Goal: Information Seeking & Learning: Learn about a topic

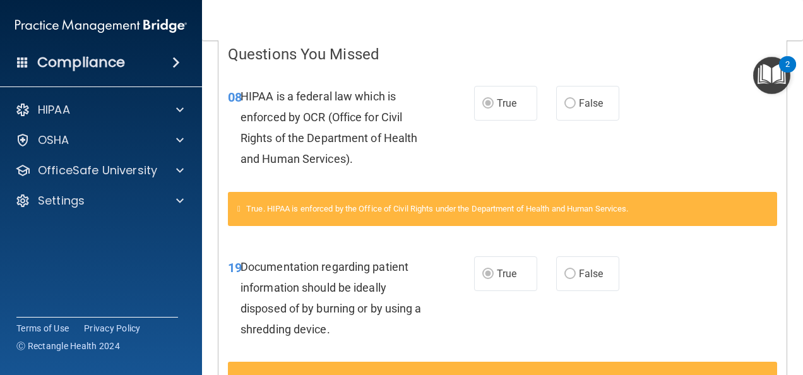
scroll to position [345, 0]
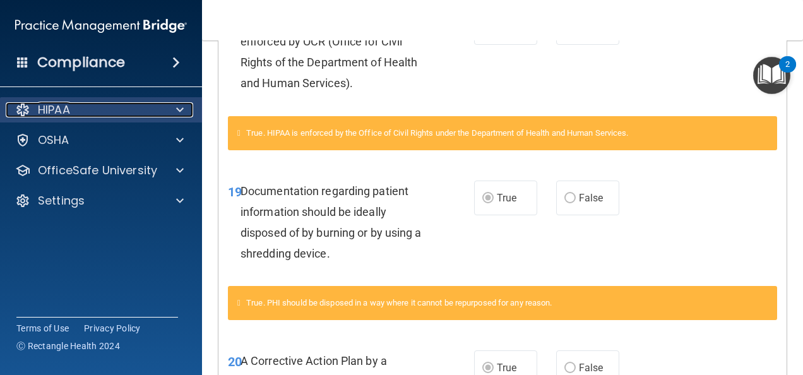
click at [62, 110] on p "HIPAA" at bounding box center [54, 109] width 32 height 15
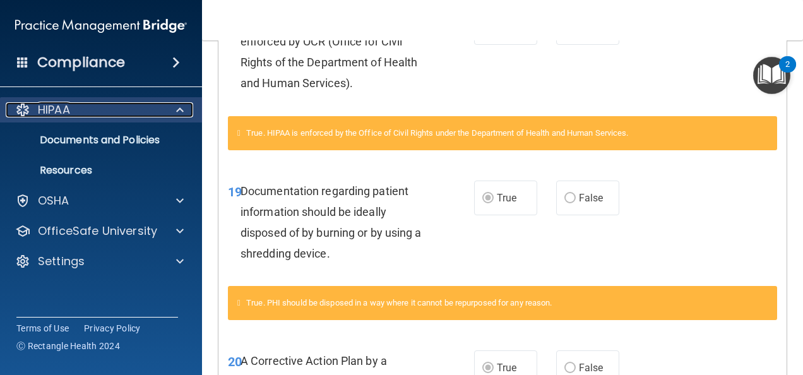
click at [55, 102] on p "HIPAA" at bounding box center [54, 109] width 32 height 15
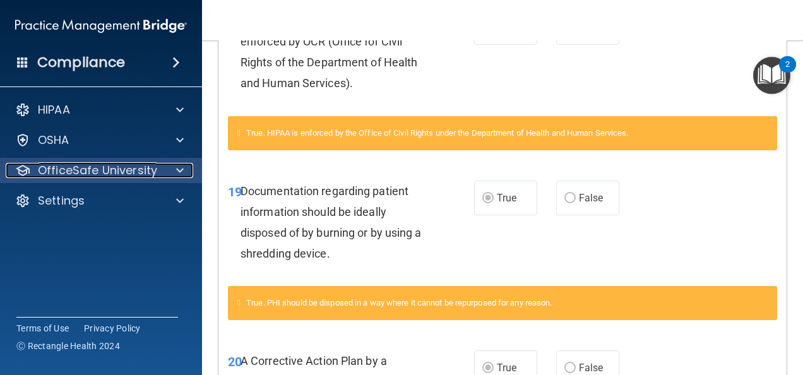
click at [83, 167] on p "OfficeSafe University" at bounding box center [97, 170] width 119 height 15
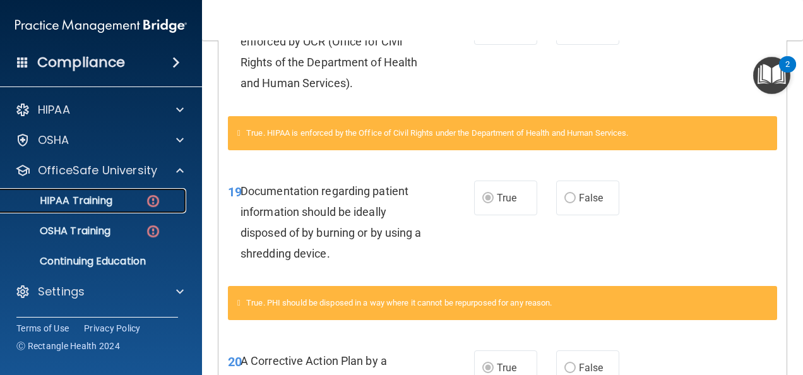
click at [99, 203] on p "HIPAA Training" at bounding box center [60, 200] width 104 height 13
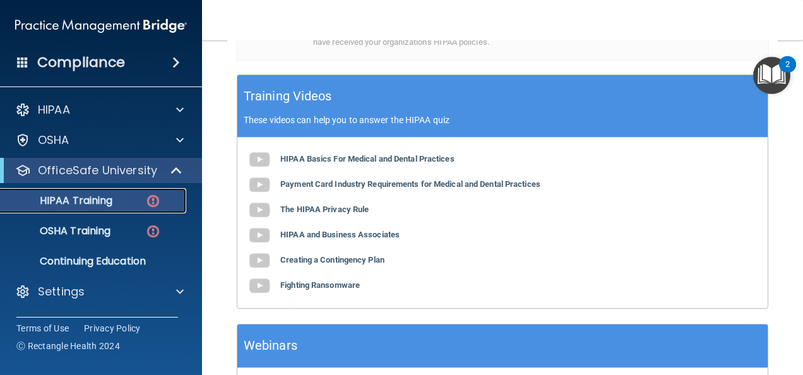
scroll to position [444, 0]
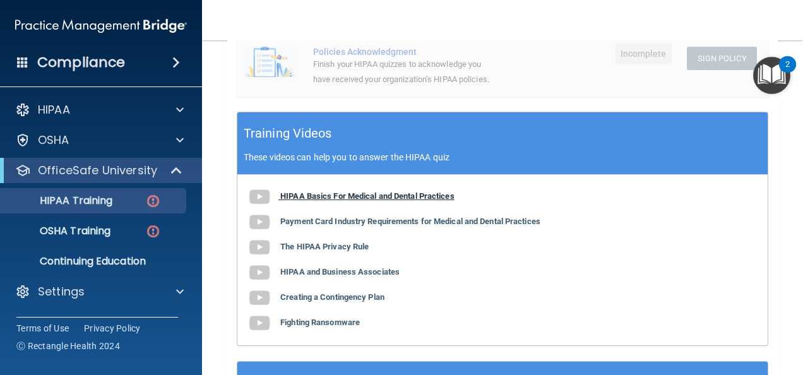
click at [349, 193] on b "HIPAA Basics For Medical and Dental Practices" at bounding box center [367, 195] width 174 height 9
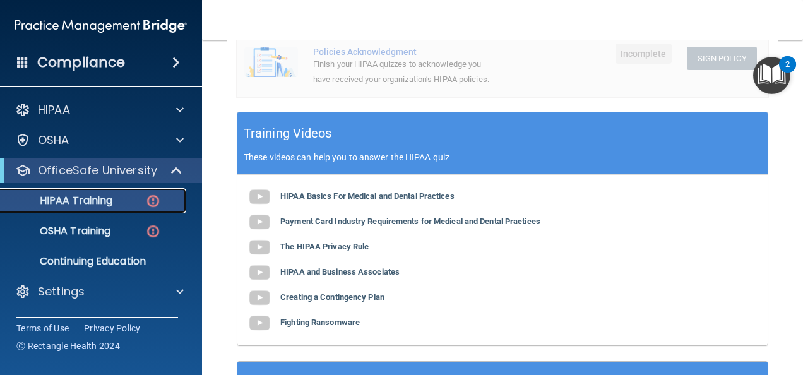
click at [131, 196] on div "HIPAA Training" at bounding box center [94, 200] width 172 height 13
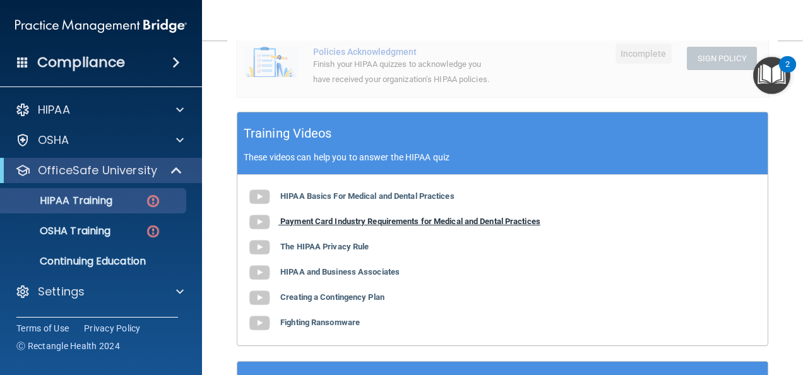
click at [295, 217] on b "Payment Card Industry Requirements for Medical and Dental Practices" at bounding box center [410, 221] width 260 height 9
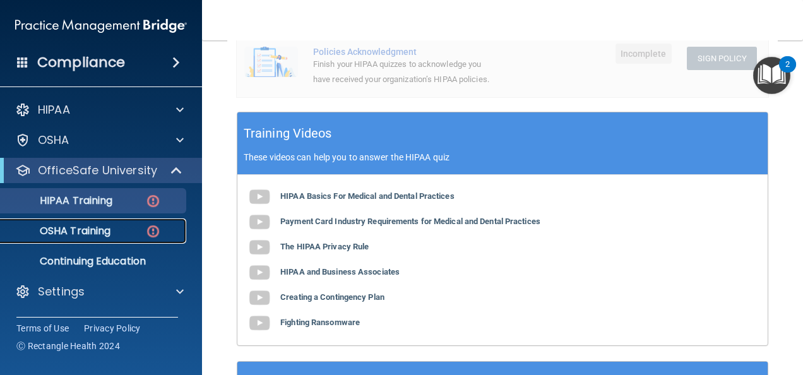
click at [121, 225] on div "OSHA Training" at bounding box center [94, 231] width 172 height 13
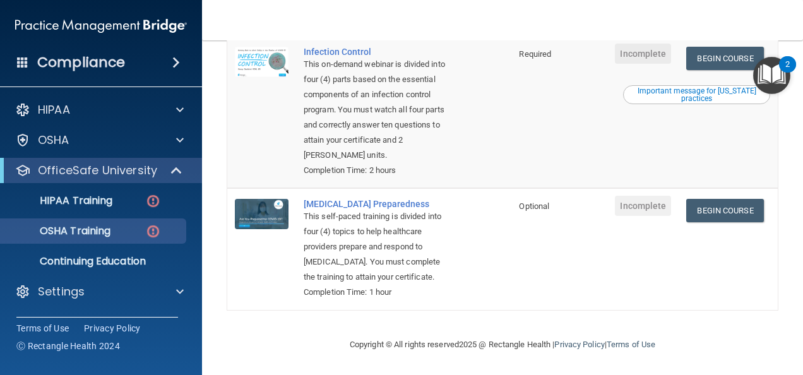
scroll to position [423, 0]
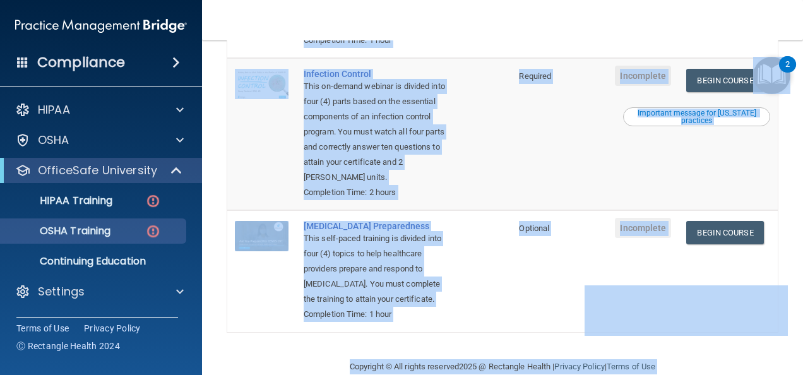
drag, startPoint x: 802, startPoint y: 34, endPoint x: 805, endPoint y: 70, distance: 36.1
click at [802, 70] on html "Compliance HIPAA Documents and Policies Report an Incident Business Associates …" at bounding box center [401, 187] width 803 height 375
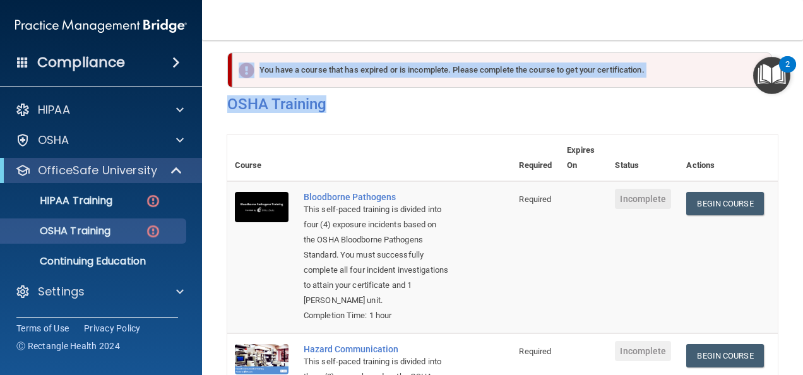
scroll to position [0, 0]
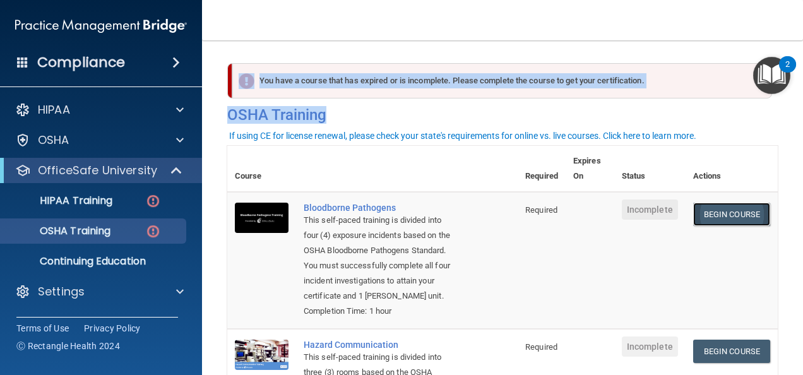
click at [740, 215] on link "Begin Course" at bounding box center [731, 214] width 77 height 23
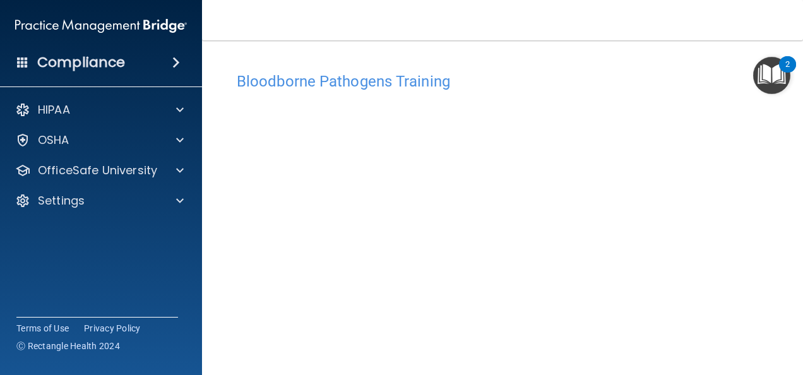
scroll to position [56, 0]
click at [773, 155] on main "Bloodborne Pathogens Training This course doesn’t expire until . Are you sure y…" at bounding box center [502, 207] width 601 height 335
click at [761, 246] on div "Bloodborne Pathogens Training This course doesn’t expire until . Are you sure y…" at bounding box center [502, 227] width 551 height 437
click at [744, 28] on nav "Toggle navigation Annette Blackwood medelight@aol.com Manage My Enterprise Fore…" at bounding box center [502, 20] width 601 height 40
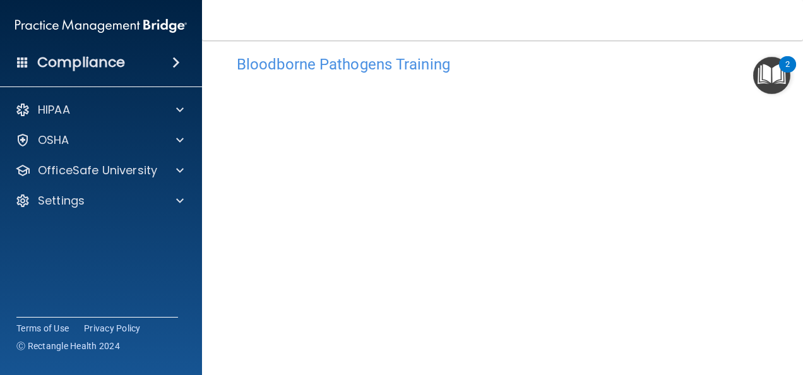
scroll to position [23, 0]
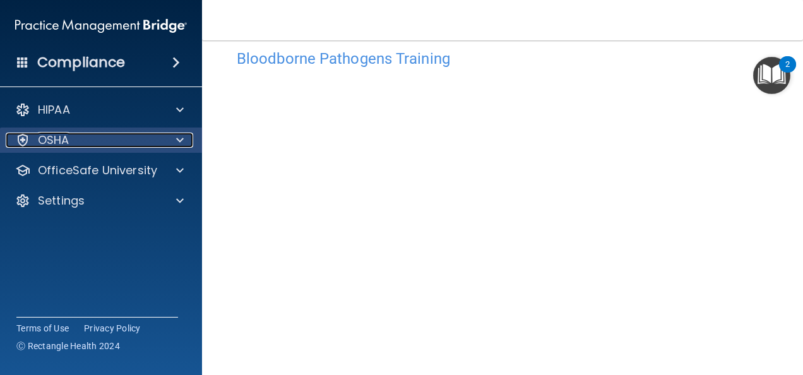
click at [66, 141] on p "OSHA" at bounding box center [54, 140] width 32 height 15
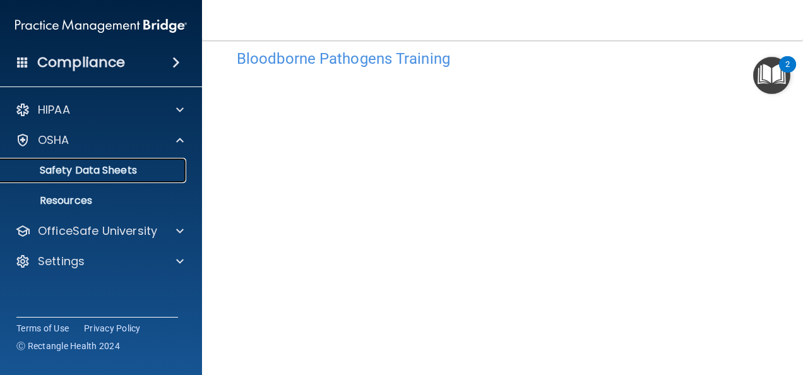
click at [64, 173] on p "Safety Data Sheets" at bounding box center [94, 170] width 172 height 13
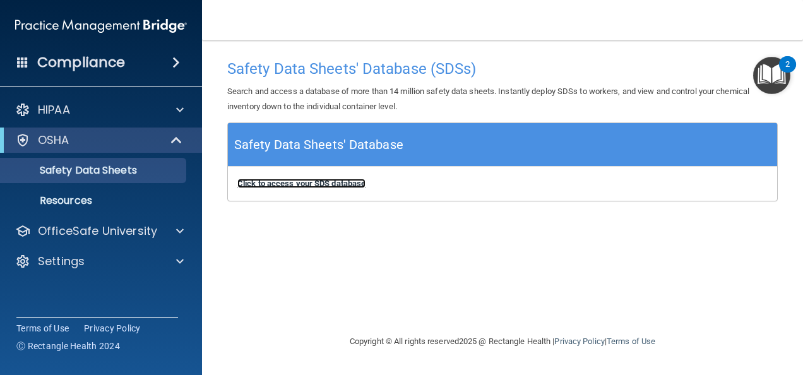
click at [294, 186] on b "Click to access your SDS database" at bounding box center [301, 183] width 128 height 9
click at [274, 183] on b "Click to access your SDS database" at bounding box center [301, 183] width 128 height 9
click at [261, 184] on b "Click to access your SDS database" at bounding box center [301, 183] width 128 height 9
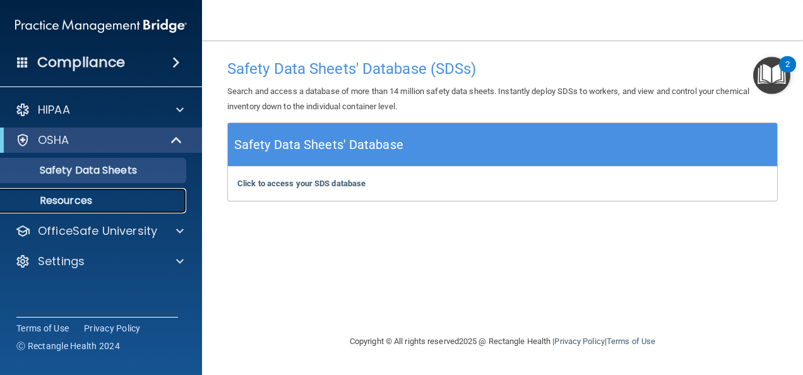
click at [73, 200] on p "Resources" at bounding box center [94, 200] width 172 height 13
